Goal: Information Seeking & Learning: Learn about a topic

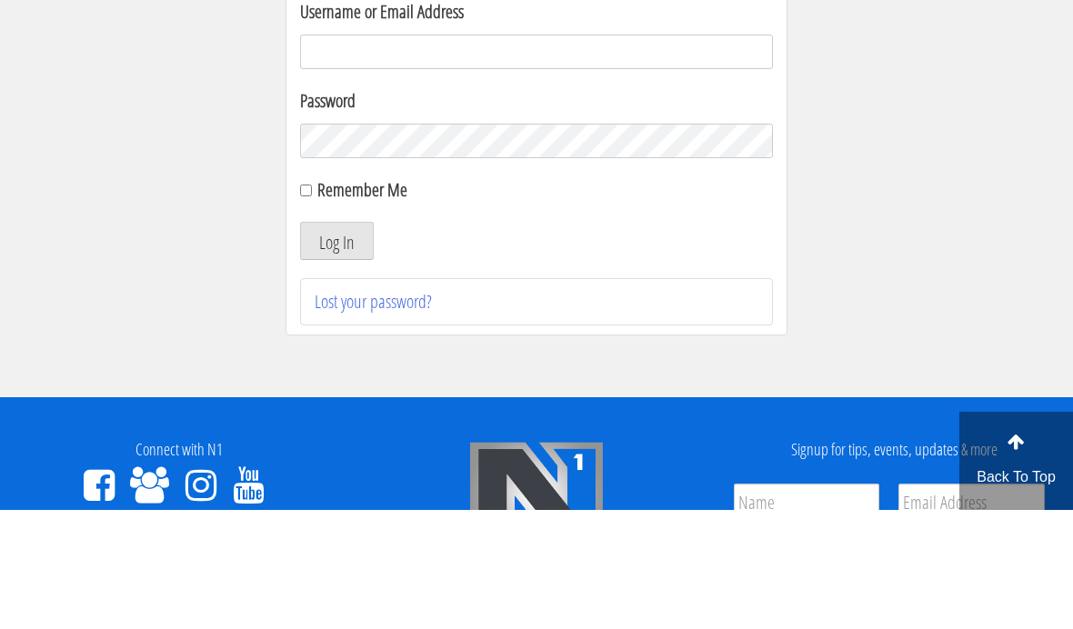
scroll to position [119, 0]
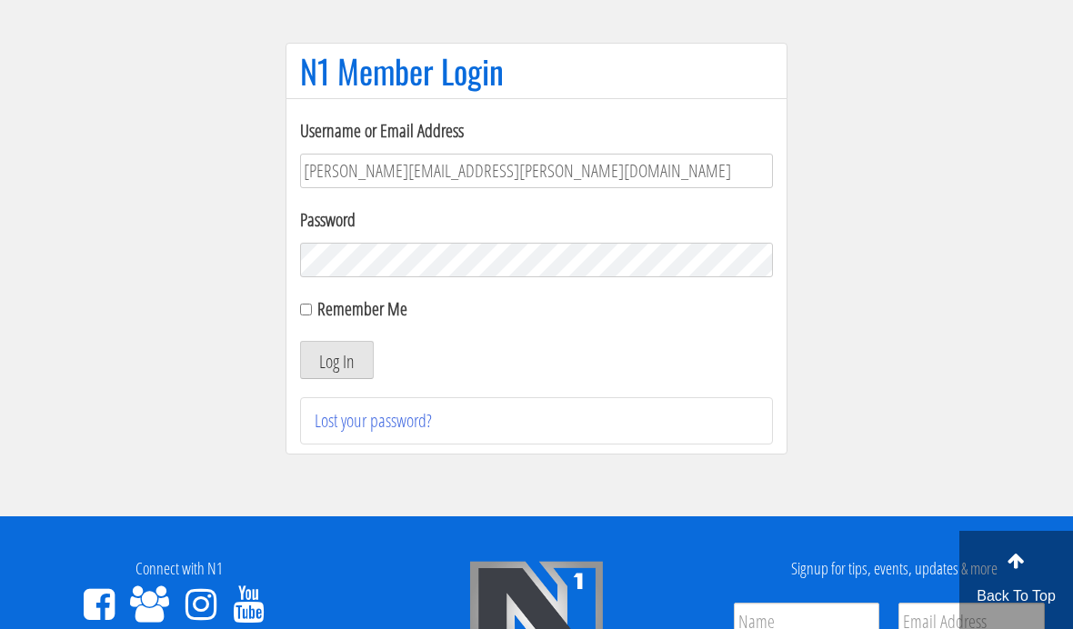
type input "[PERSON_NAME][EMAIL_ADDRESS][PERSON_NAME][DOMAIN_NAME]"
click at [336, 361] on button "Log In" at bounding box center [337, 360] width 74 height 38
click at [325, 356] on button "Log In" at bounding box center [337, 360] width 74 height 38
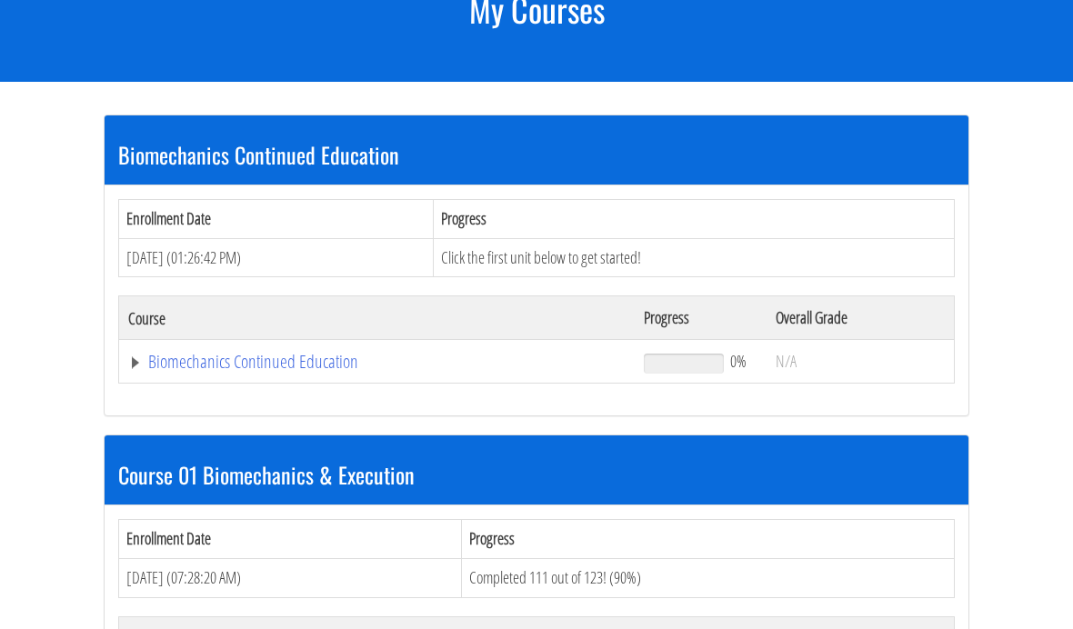
scroll to position [240, 0]
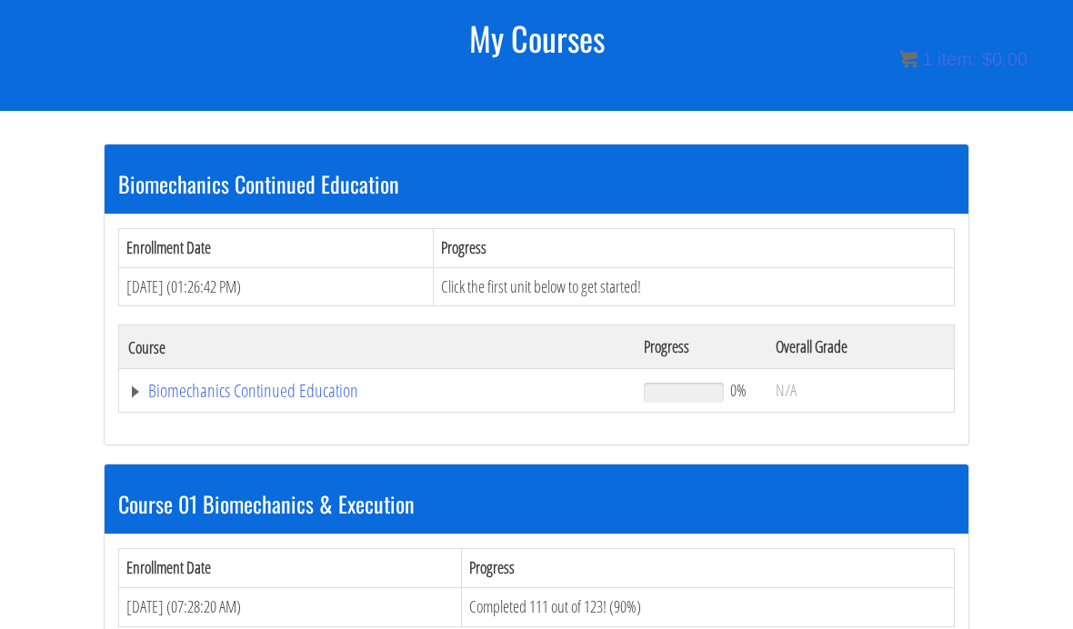
click at [221, 390] on link "Biomechanics Continued Education" at bounding box center [376, 391] width 497 height 18
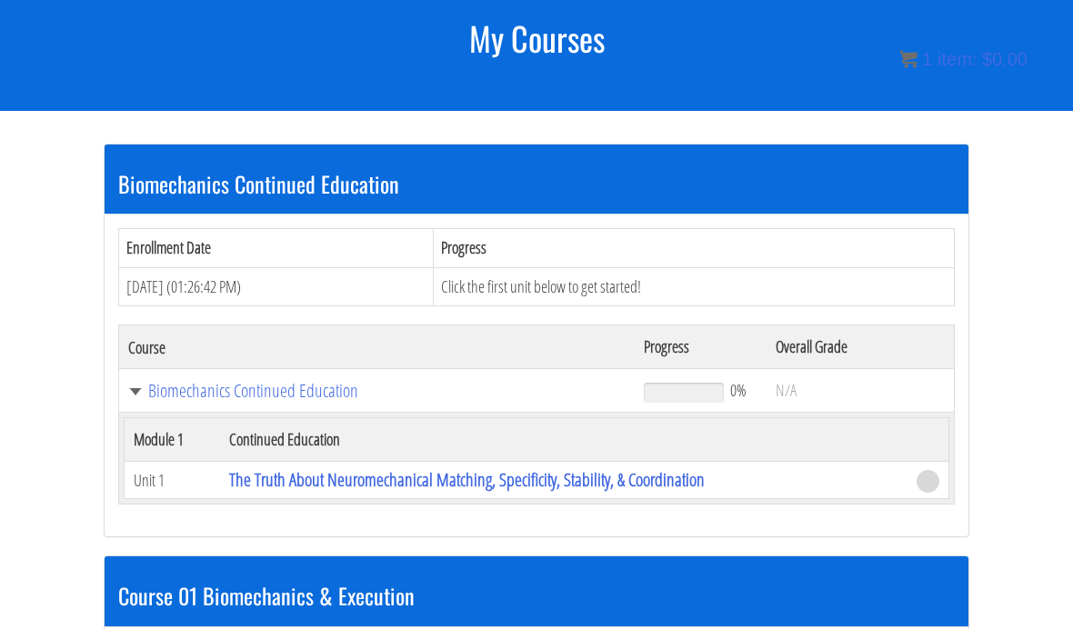
click at [304, 482] on link "The Truth About Neuromechanical Matching, Specificity, Stability, & Coordination" at bounding box center [467, 479] width 476 height 25
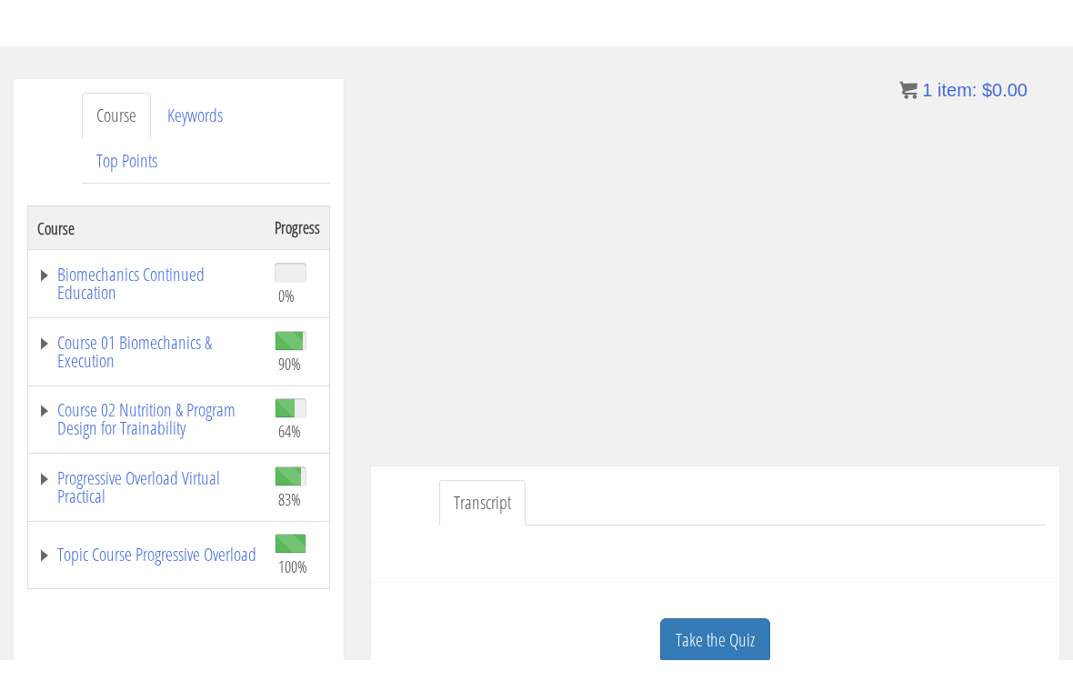
scroll to position [29, 0]
